Goal: Transaction & Acquisition: Book appointment/travel/reservation

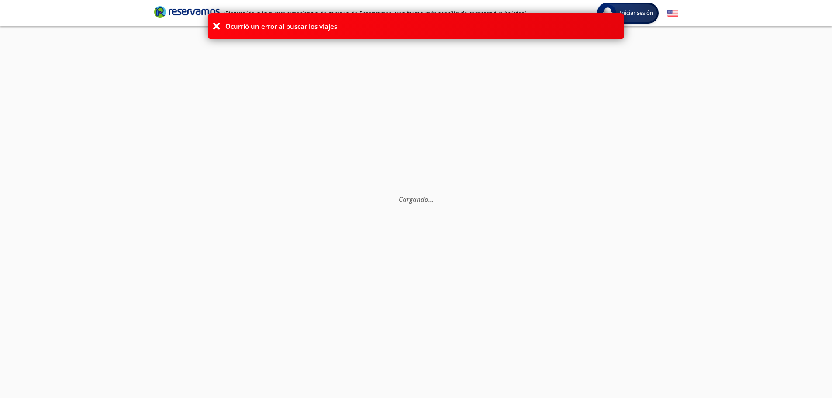
click at [214, 25] on icon at bounding box center [216, 26] width 9 height 9
click at [214, 24] on icon at bounding box center [216, 26] width 9 height 9
click at [213, 24] on icon at bounding box center [216, 26] width 9 height 9
click at [214, 28] on icon at bounding box center [216, 26] width 9 height 9
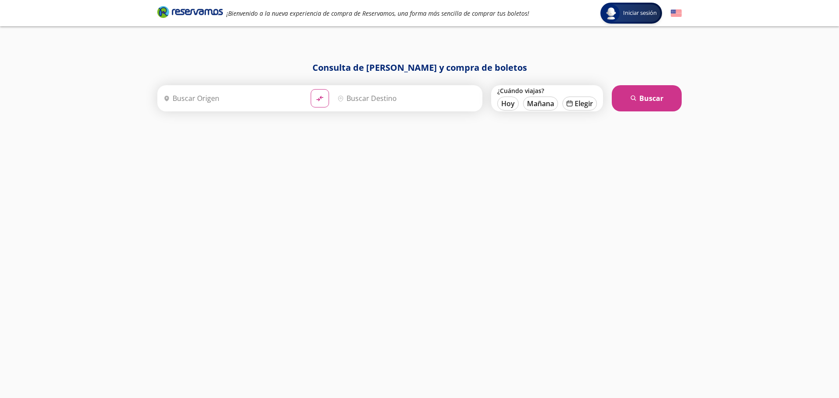
click at [283, 97] on input "Origen" at bounding box center [232, 98] width 144 height 22
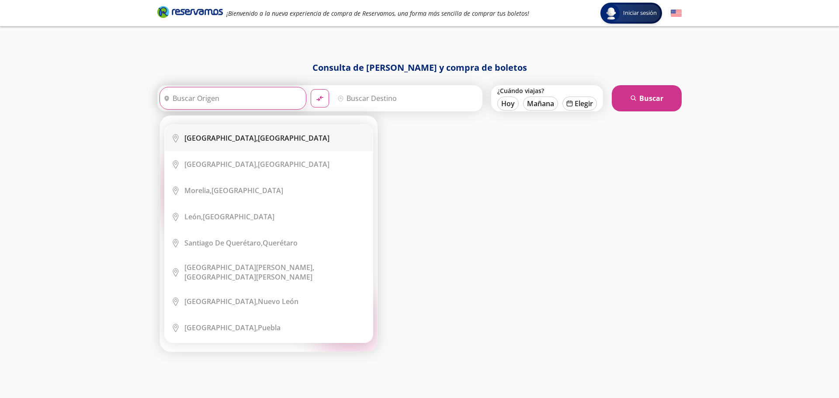
click at [278, 139] on div "Ciudad de México, Distrito Federal" at bounding box center [256, 138] width 145 height 10
type input "Ciudad de México, Distrito Federal"
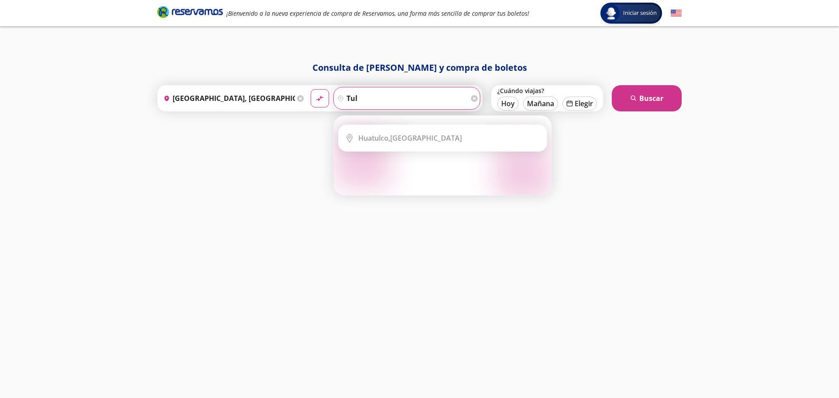
type input "tula"
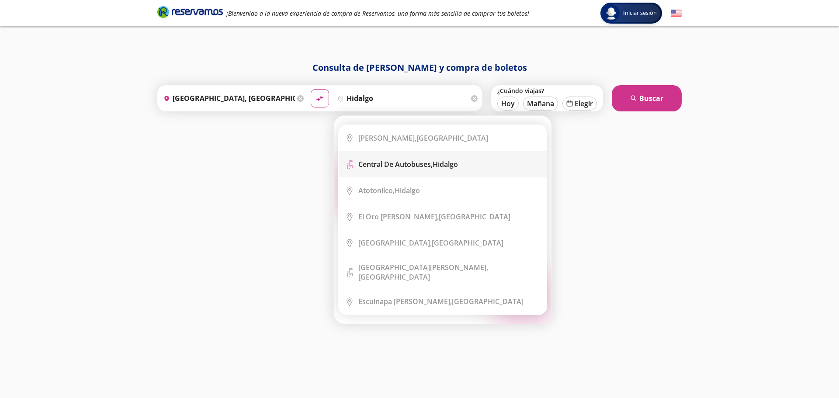
click at [425, 163] on b "Central de Autobuses," at bounding box center [395, 164] width 74 height 10
type input "Central de Autobuses, Hidalgo"
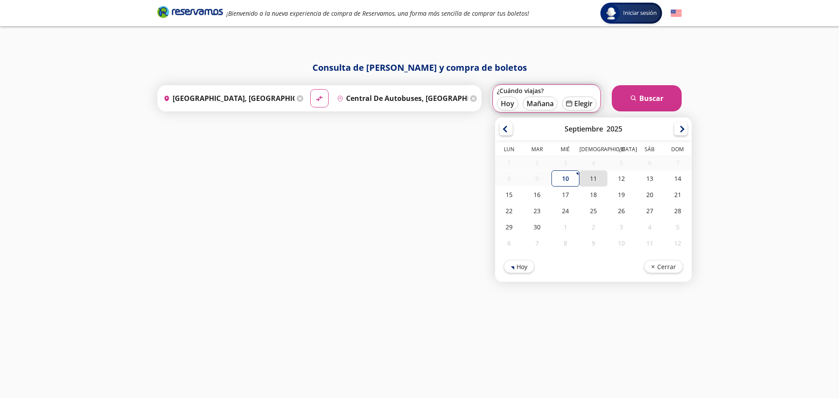
click at [604, 180] on div "11" at bounding box center [593, 178] width 28 height 16
type input "11-Sep-25"
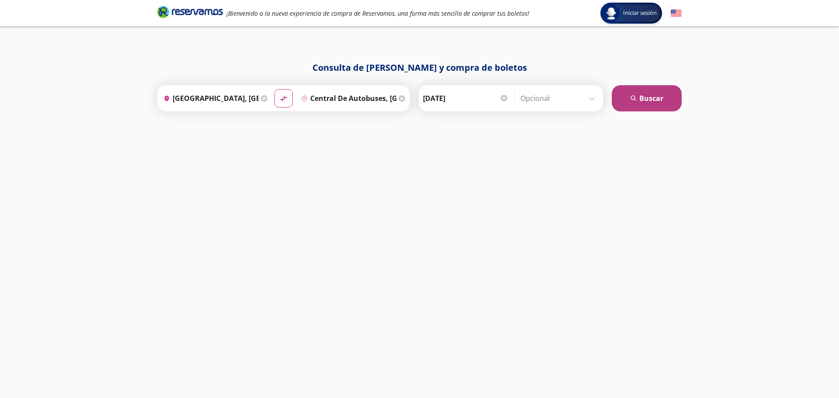
click at [642, 99] on button "search Buscar" at bounding box center [646, 98] width 70 height 26
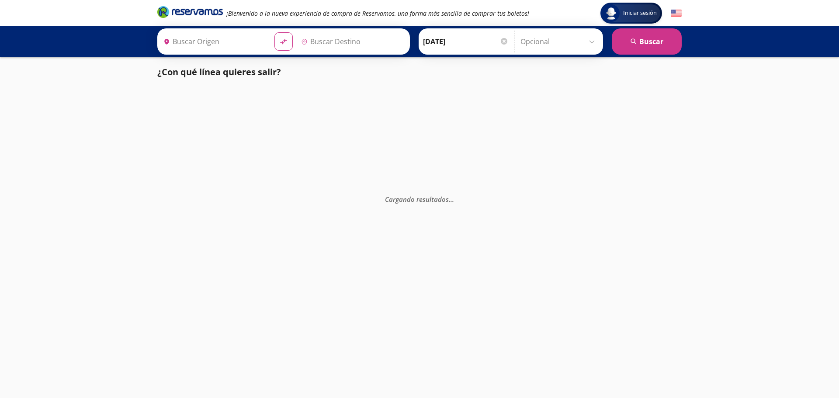
type input "Ciudad de México, Distrito Federal"
type input "Central de Autobuses, Hidalgo"
